Goal: Information Seeking & Learning: Learn about a topic

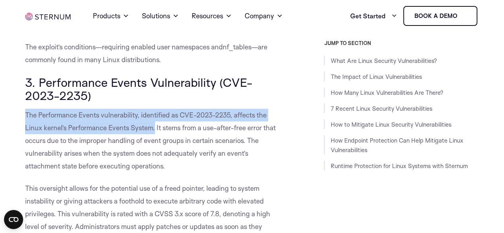
drag, startPoint x: 26, startPoint y: 114, endPoint x: 155, endPoint y: 128, distance: 129.9
click at [155, 128] on span "The Performance Events vulnerability, identified as CVE-2023-2235, affects the …" at bounding box center [150, 140] width 251 height 59
copy span "The Performance Events vulnerability, identified as CVE-2023-2235, affects the …"
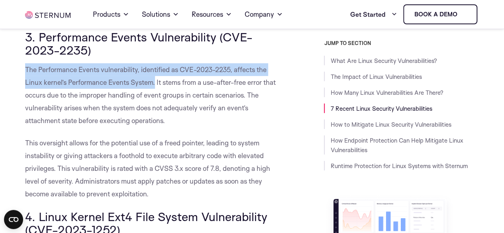
scroll to position [1272, 0]
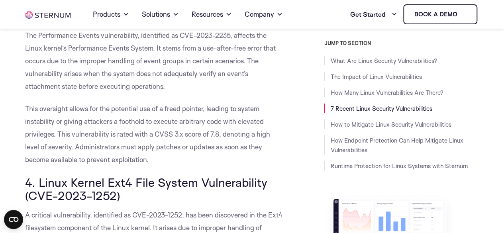
click at [257, 80] on p "The Performance Events vulnerability, identified as CVE-2023-2235, affects the …" at bounding box center [155, 61] width 260 height 64
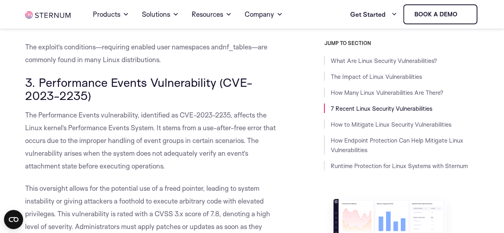
drag, startPoint x: 249, startPoint y: 140, endPoint x: 260, endPoint y: 163, distance: 25.5
click at [260, 163] on p "The Performance Events vulnerability, identified as CVE-2023-2235, affects the …" at bounding box center [155, 141] width 260 height 64
copy span "The vulnerability arises when the system does not adequately verify an event’s …"
click at [299, 159] on div "JUMP TO SECTION What Are Linux Security Vulnerabilities? The Impact of Linux Vu…" at bounding box center [388, 190] width 182 height 300
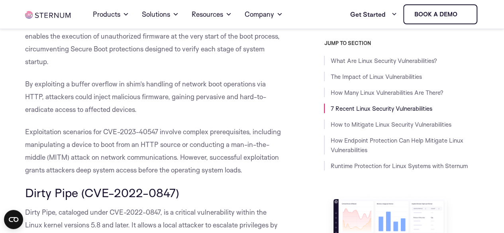
scroll to position [1670, 0]
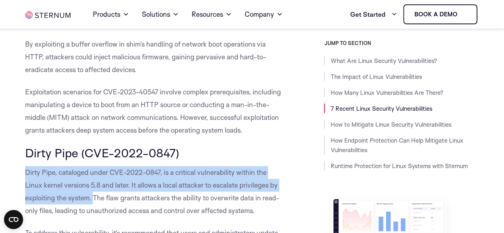
drag, startPoint x: 25, startPoint y: 171, endPoint x: 93, endPoint y: 202, distance: 74.0
click at [93, 202] on p "Dirty Pipe, cataloged under CVE-2022-0847, is a critical vulnerability within t…" at bounding box center [155, 191] width 260 height 51
copy span "Dirty Pipe, cataloged under CVE-2022-0847, is a critical vulnerability within t…"
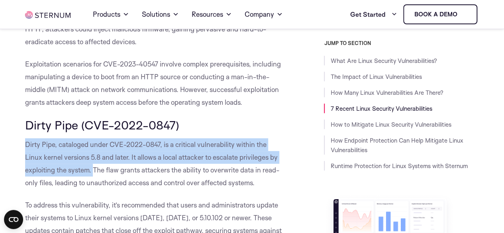
scroll to position [1710, 0]
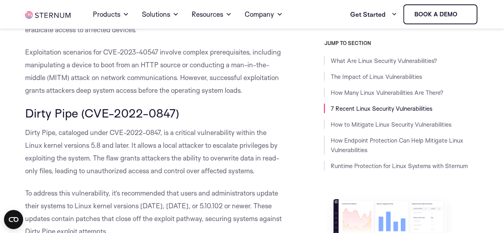
click at [99, 169] on span "Dirty Pipe, cataloged under CVE-2022-0847, is a critical vulnerability within t…" at bounding box center [152, 151] width 254 height 47
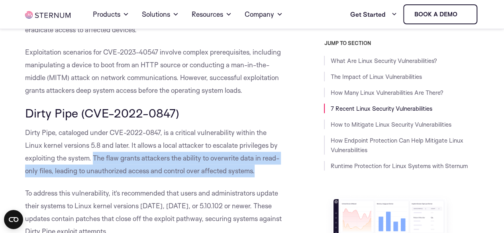
drag, startPoint x: 92, startPoint y: 156, endPoint x: 262, endPoint y: 170, distance: 170.2
click at [262, 170] on p "Dirty Pipe, cataloged under CVE-2022-0847, is a critical vulnerability within t…" at bounding box center [155, 151] width 260 height 51
copy span "The flaw grants attackers the ability to overwrite data in read-only files, lea…"
